Goal: Transaction & Acquisition: Purchase product/service

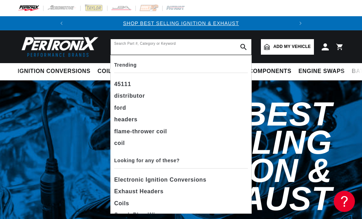
click at [159, 51] on input "text" at bounding box center [181, 47] width 141 height 16
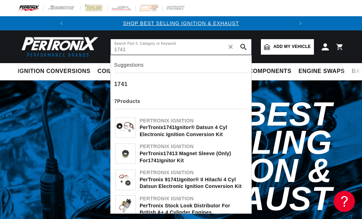
type input "1741"
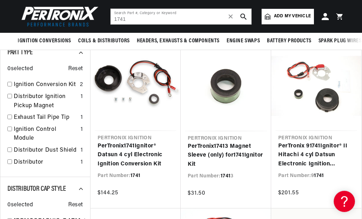
scroll to position [80, 0]
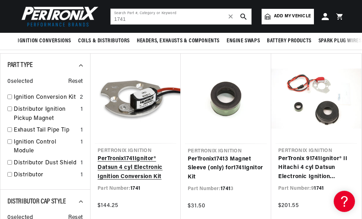
click at [136, 155] on link "PerTronix 1741 Ignitor® Datsun 4 cyl Electronic Ignition Conversion Kit" at bounding box center [136, 168] width 76 height 27
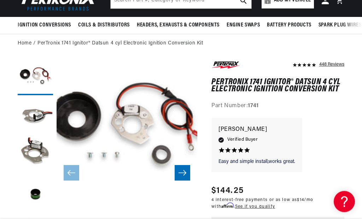
scroll to position [66, 0]
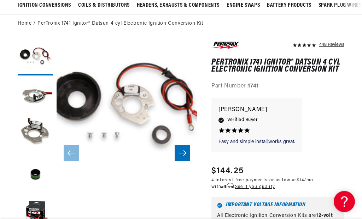
click at [183, 151] on icon "Slide right" at bounding box center [182, 153] width 8 height 7
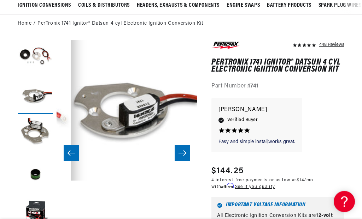
click at [183, 151] on icon "Slide right" at bounding box center [182, 153] width 8 height 7
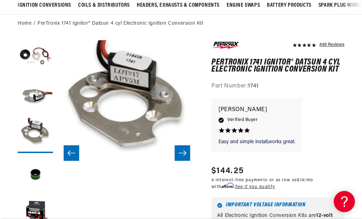
scroll to position [0, 214]
click at [183, 152] on icon "Slide right" at bounding box center [182, 153] width 8 height 7
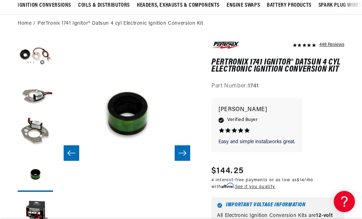
click at [183, 152] on icon "Slide right" at bounding box center [182, 153] width 8 height 7
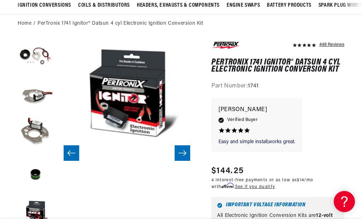
click at [183, 152] on icon "Slide right" at bounding box center [182, 153] width 8 height 7
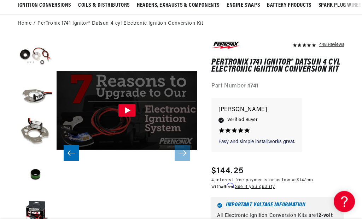
scroll to position [0, 0]
click at [68, 147] on button "Slide left" at bounding box center [72, 154] width 16 height 16
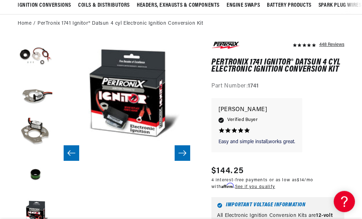
click at [68, 147] on button "Slide left" at bounding box center [72, 154] width 16 height 16
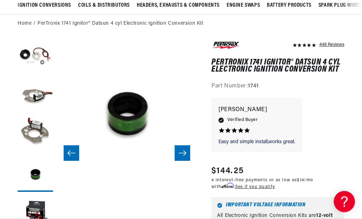
click at [68, 147] on button "Slide left" at bounding box center [72, 154] width 16 height 16
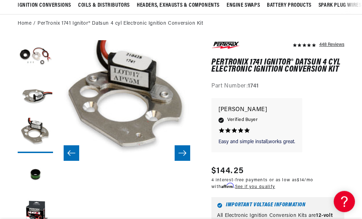
click at [68, 147] on button "Slide left" at bounding box center [72, 154] width 16 height 16
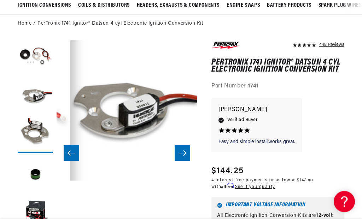
scroll to position [0, 141]
click at [68, 147] on button "Slide left" at bounding box center [72, 154] width 16 height 16
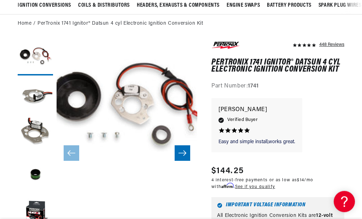
scroll to position [0, 0]
click at [182, 150] on icon "Slide right" at bounding box center [182, 153] width 8 height 7
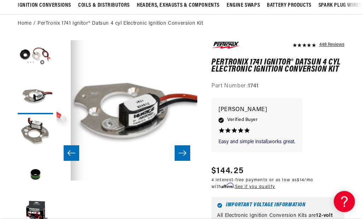
scroll to position [0, 214]
click at [182, 150] on icon "Slide right" at bounding box center [182, 153] width 8 height 7
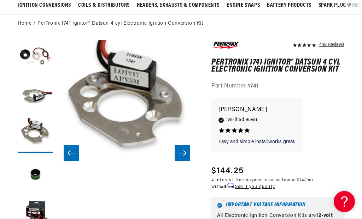
click at [182, 150] on icon "Slide right" at bounding box center [182, 153] width 8 height 7
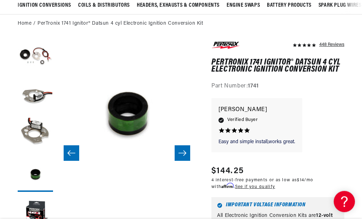
scroll to position [0, 422]
click at [68, 154] on icon "Slide left" at bounding box center [71, 153] width 8 height 7
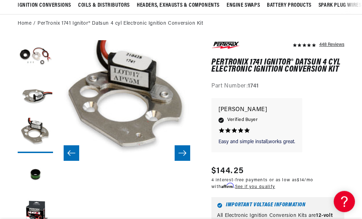
click at [68, 154] on icon "Slide left" at bounding box center [71, 153] width 8 height 7
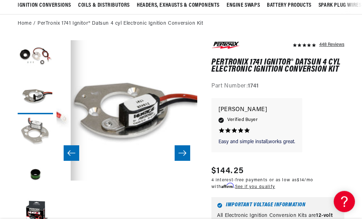
scroll to position [0, 214]
click at [44, 144] on button "Load image 3 in gallery view" at bounding box center [35, 135] width 35 height 35
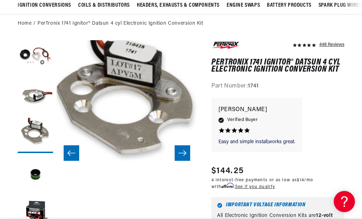
scroll to position [0, 0]
